Goal: Information Seeking & Learning: Learn about a topic

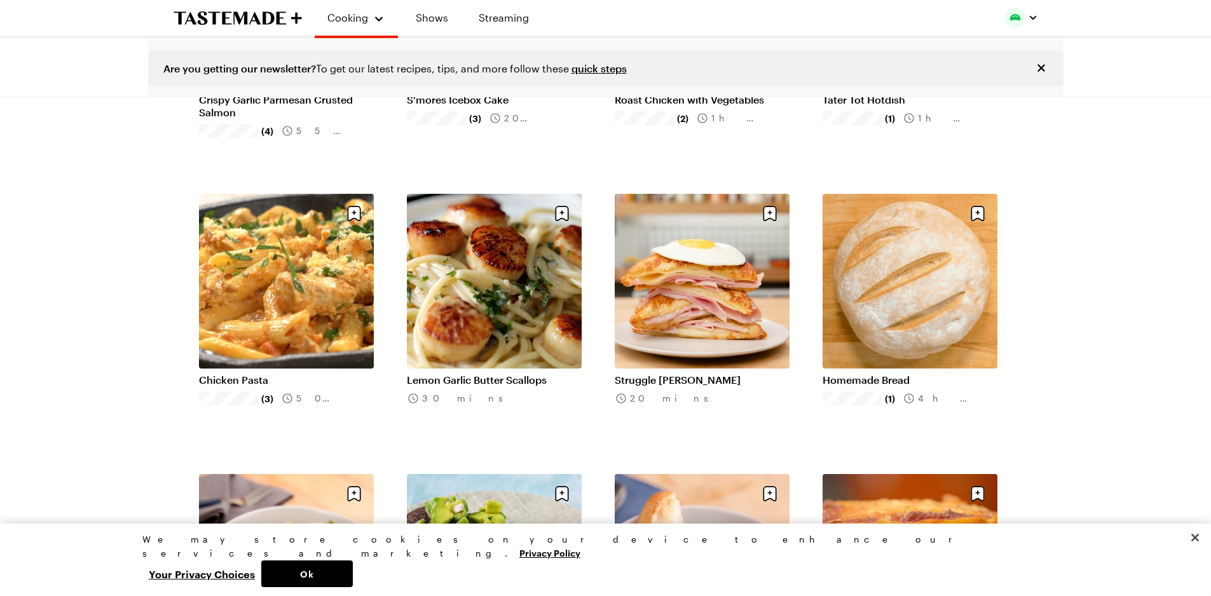
scroll to position [2797, 0]
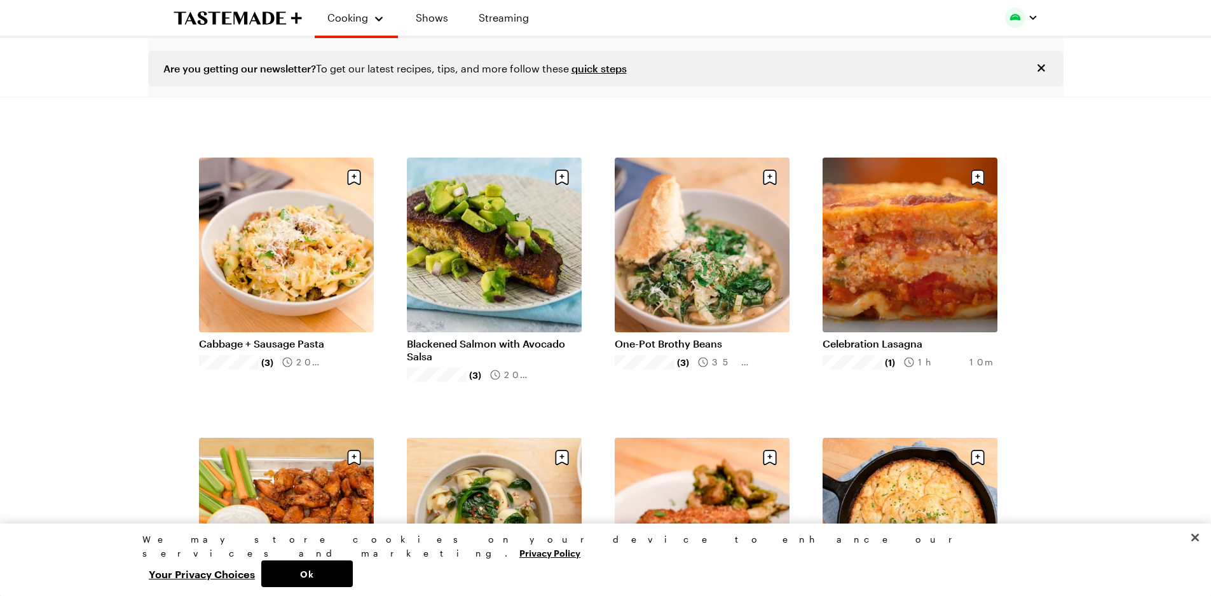
scroll to position [3242, 0]
